Goal: Find specific page/section: Find specific page/section

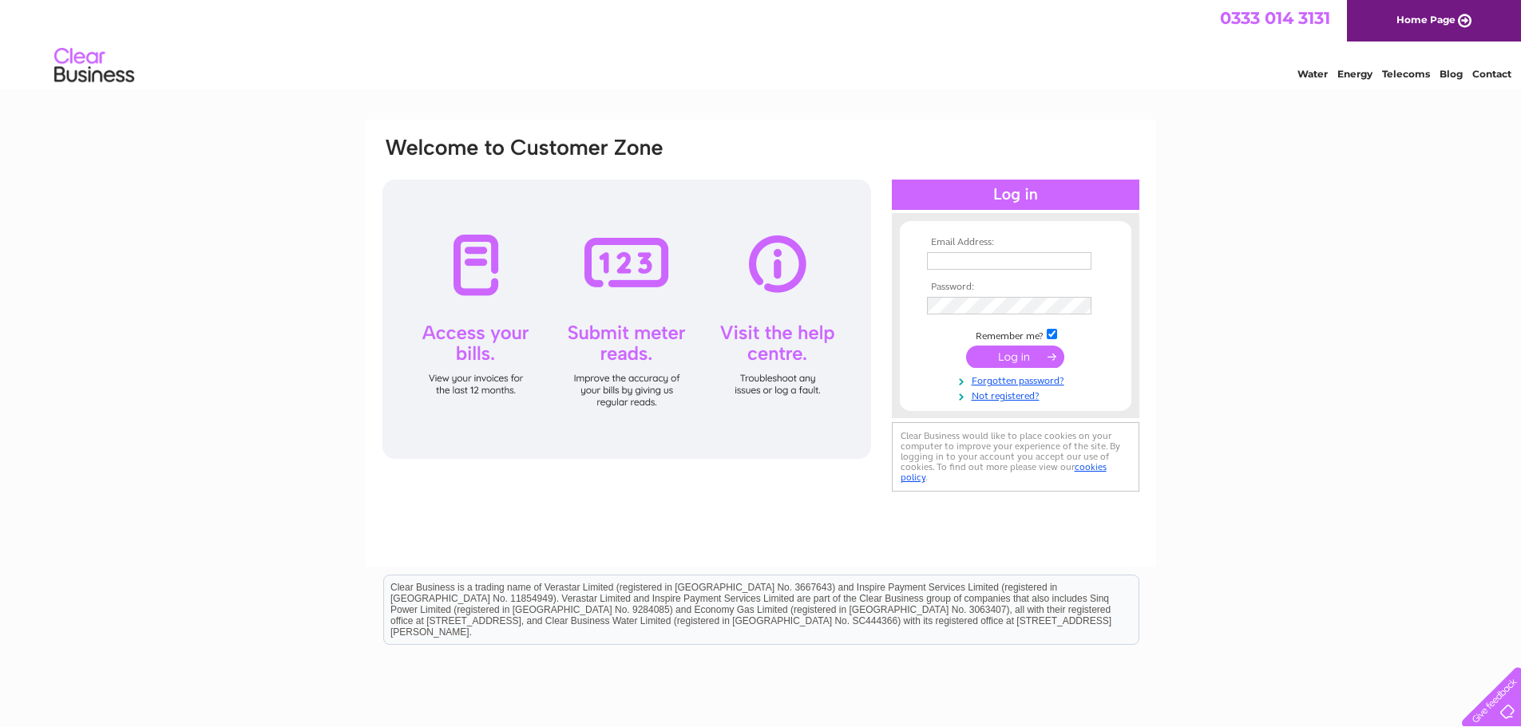
type input "[EMAIL_ADDRESS][DOMAIN_NAME]"
click at [1009, 358] on input "submit" at bounding box center [1015, 357] width 98 height 22
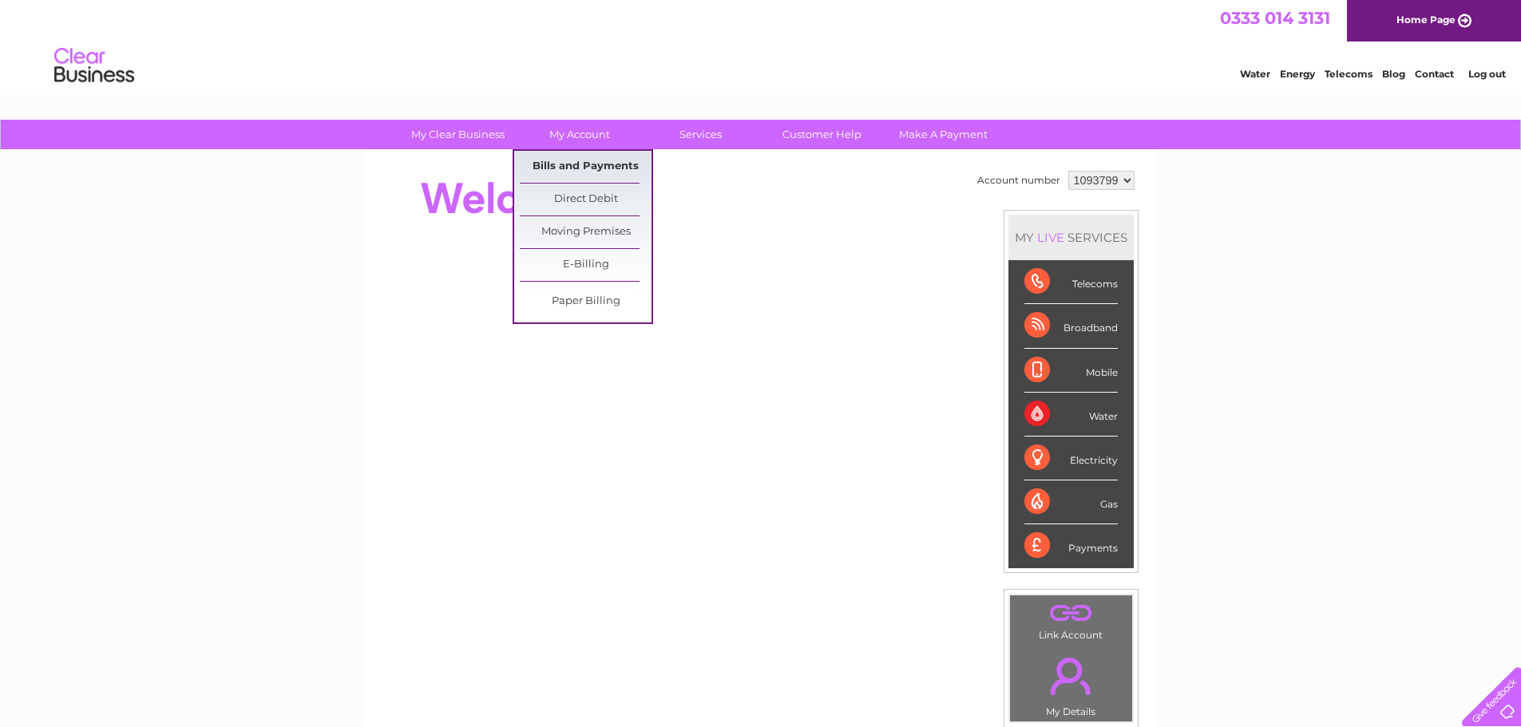
click at [569, 166] on link "Bills and Payments" at bounding box center [586, 167] width 132 height 32
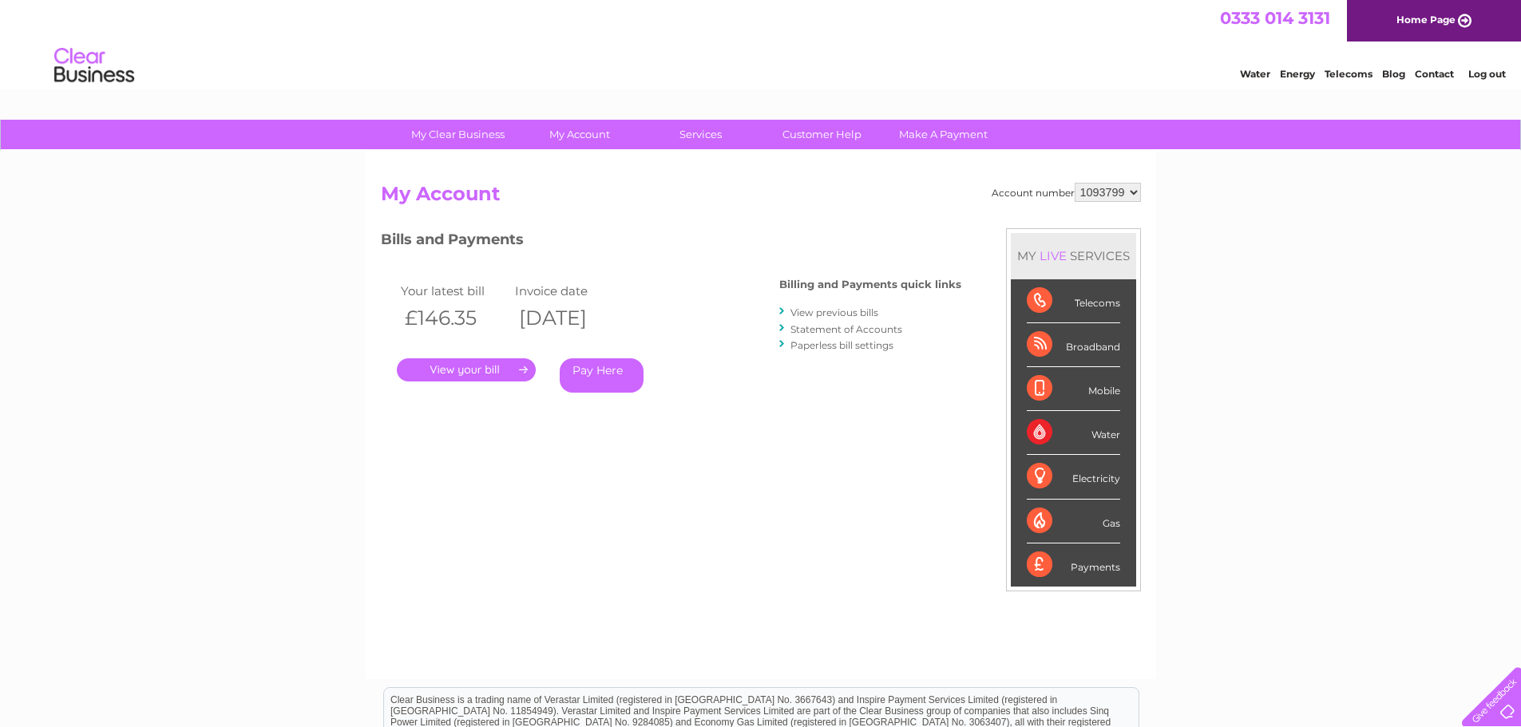
click at [460, 374] on link "." at bounding box center [466, 369] width 139 height 23
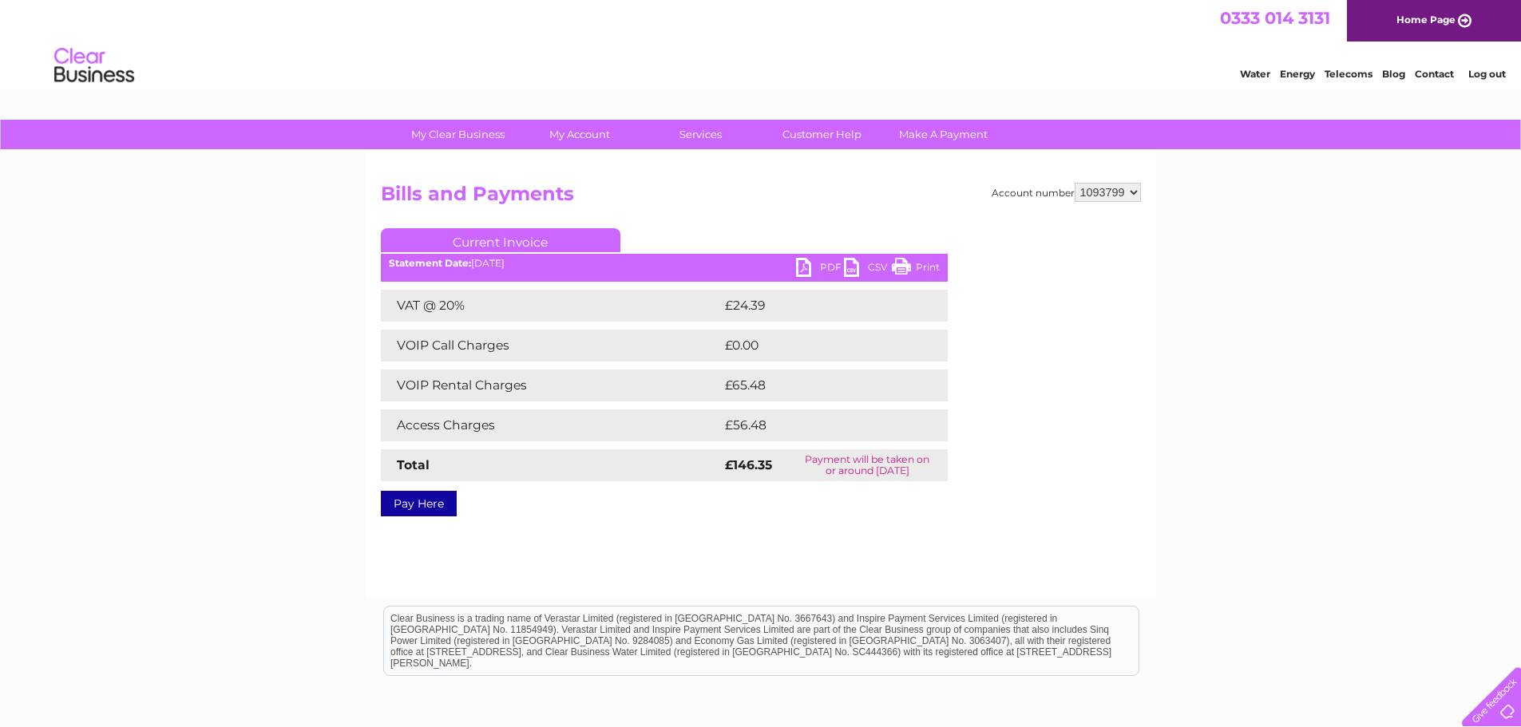
click at [809, 260] on link "PDF" at bounding box center [820, 269] width 48 height 23
